Goal: Find specific page/section: Find specific page/section

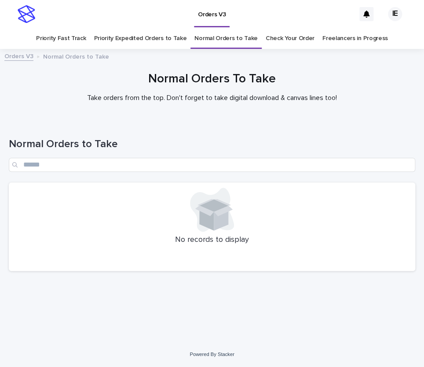
click at [283, 34] on link "Check Your Order" at bounding box center [290, 38] width 49 height 21
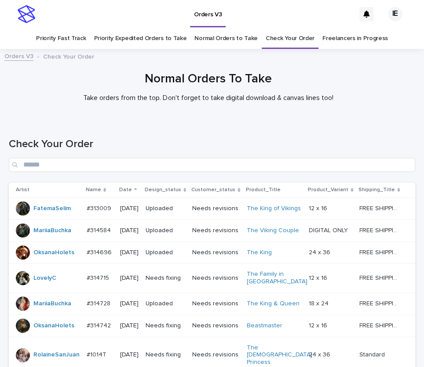
click at [221, 37] on link "Normal Orders to Take" at bounding box center [226, 38] width 63 height 21
